Goal: Task Accomplishment & Management: Complete application form

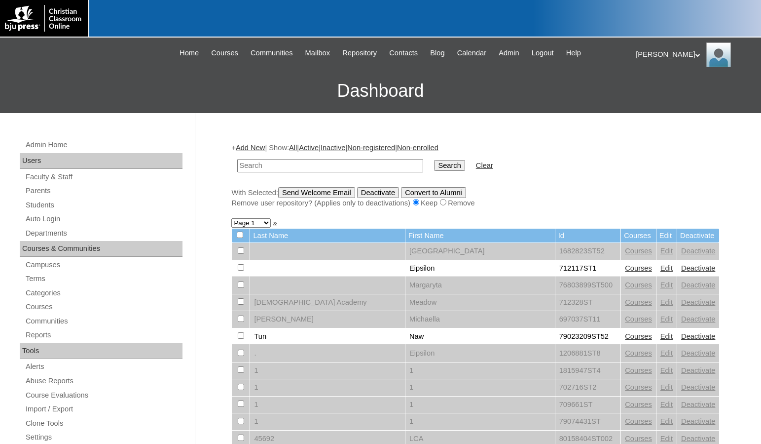
click at [276, 166] on input "text" at bounding box center [330, 165] width 186 height 13
type input "500024391"
click at [434, 160] on input "Search" at bounding box center [449, 165] width 31 height 11
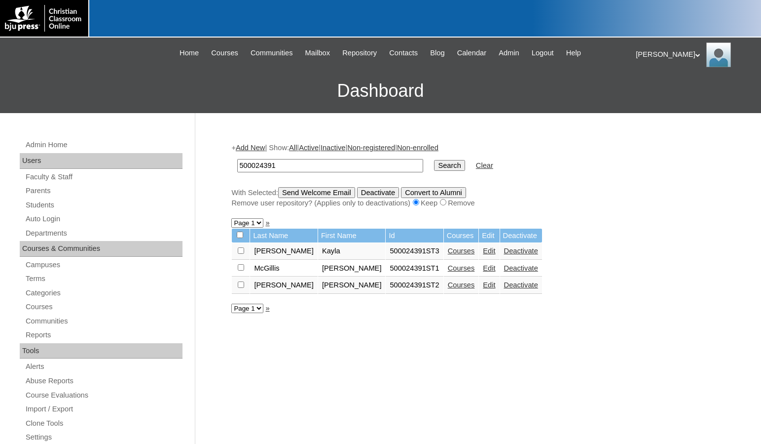
drag, startPoint x: 0, startPoint y: 0, endPoint x: 213, endPoint y: 156, distance: 264.0
click at [448, 250] on link "Courses" at bounding box center [461, 251] width 27 height 8
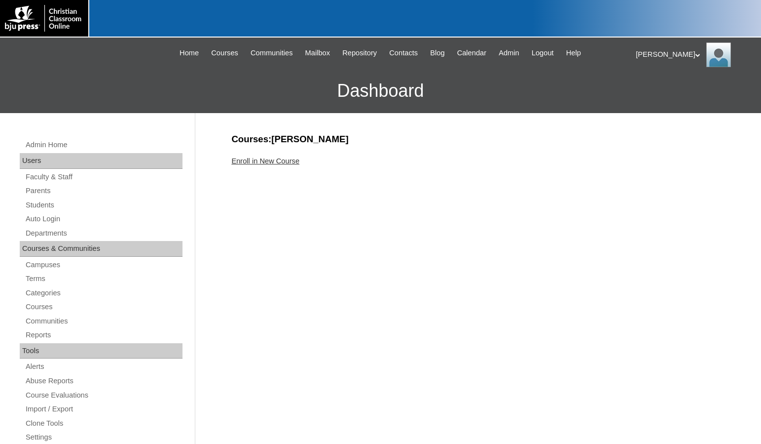
click at [285, 163] on link "Enroll in New Course" at bounding box center [265, 161] width 68 height 8
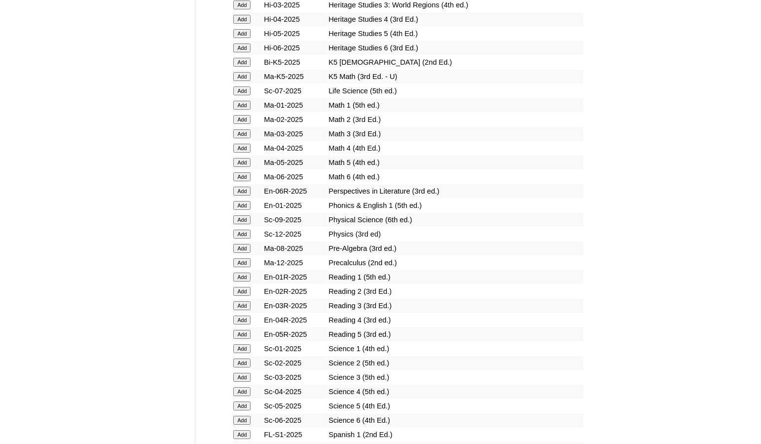
scroll to position [937, 0]
click at [248, 264] on input "Add" at bounding box center [241, 264] width 17 height 9
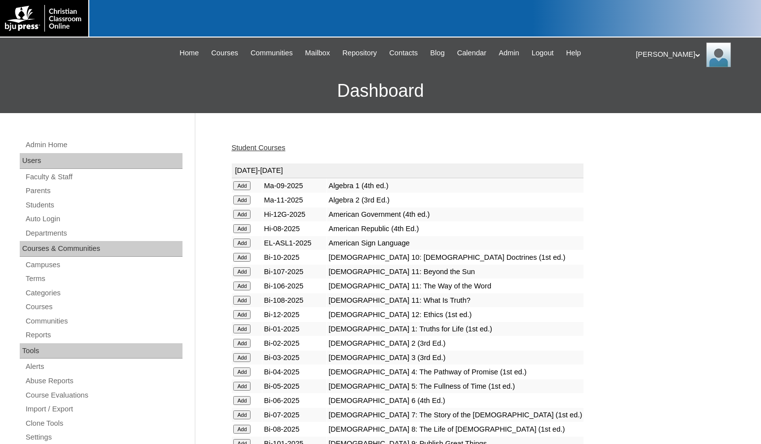
click at [213, 84] on h3 "Dashboard" at bounding box center [380, 91] width 751 height 44
